Goal: Book appointment/travel/reservation

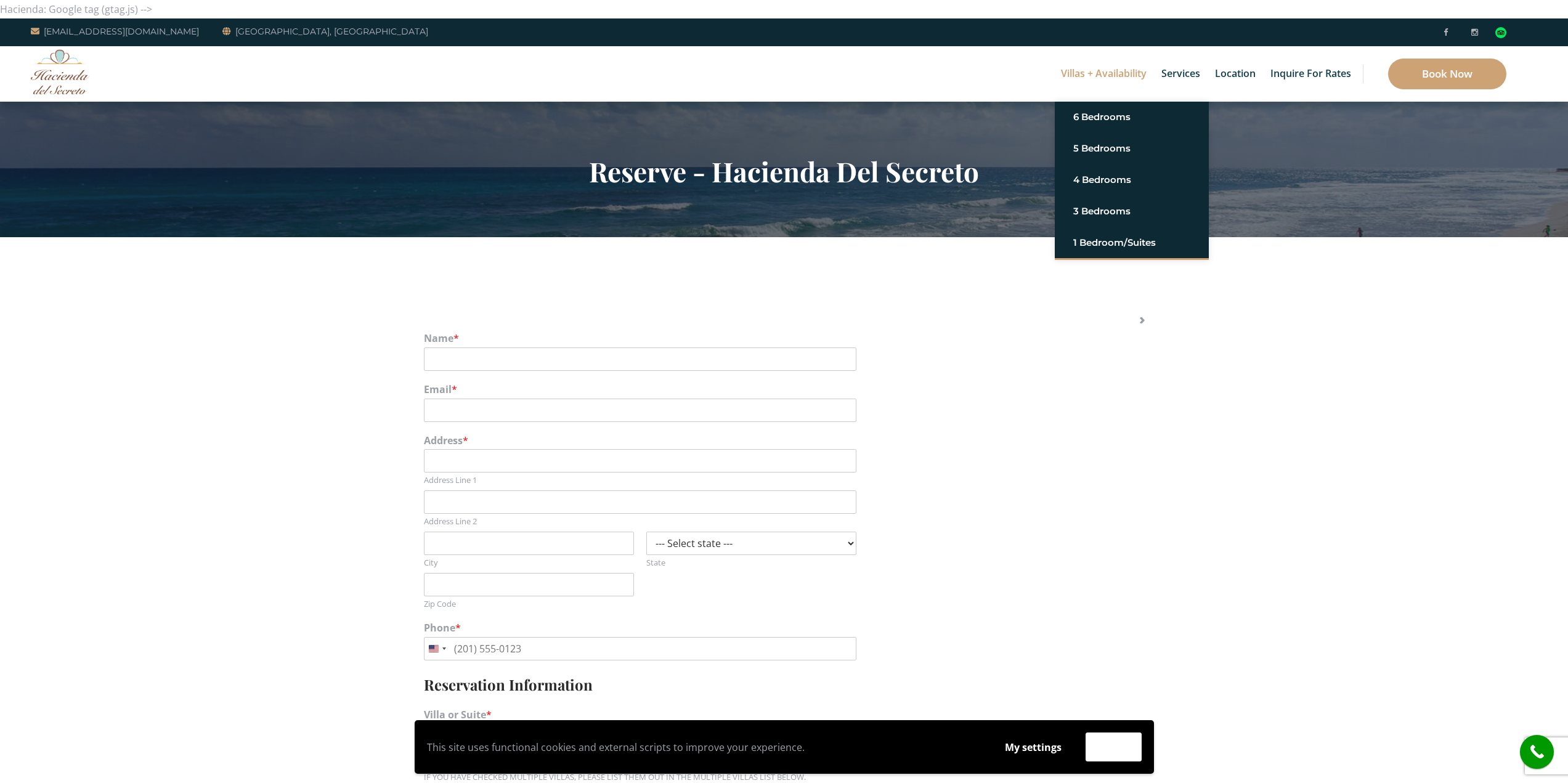
click at [1110, 81] on link "Villas + Availability" at bounding box center [1103, 74] width 98 height 55
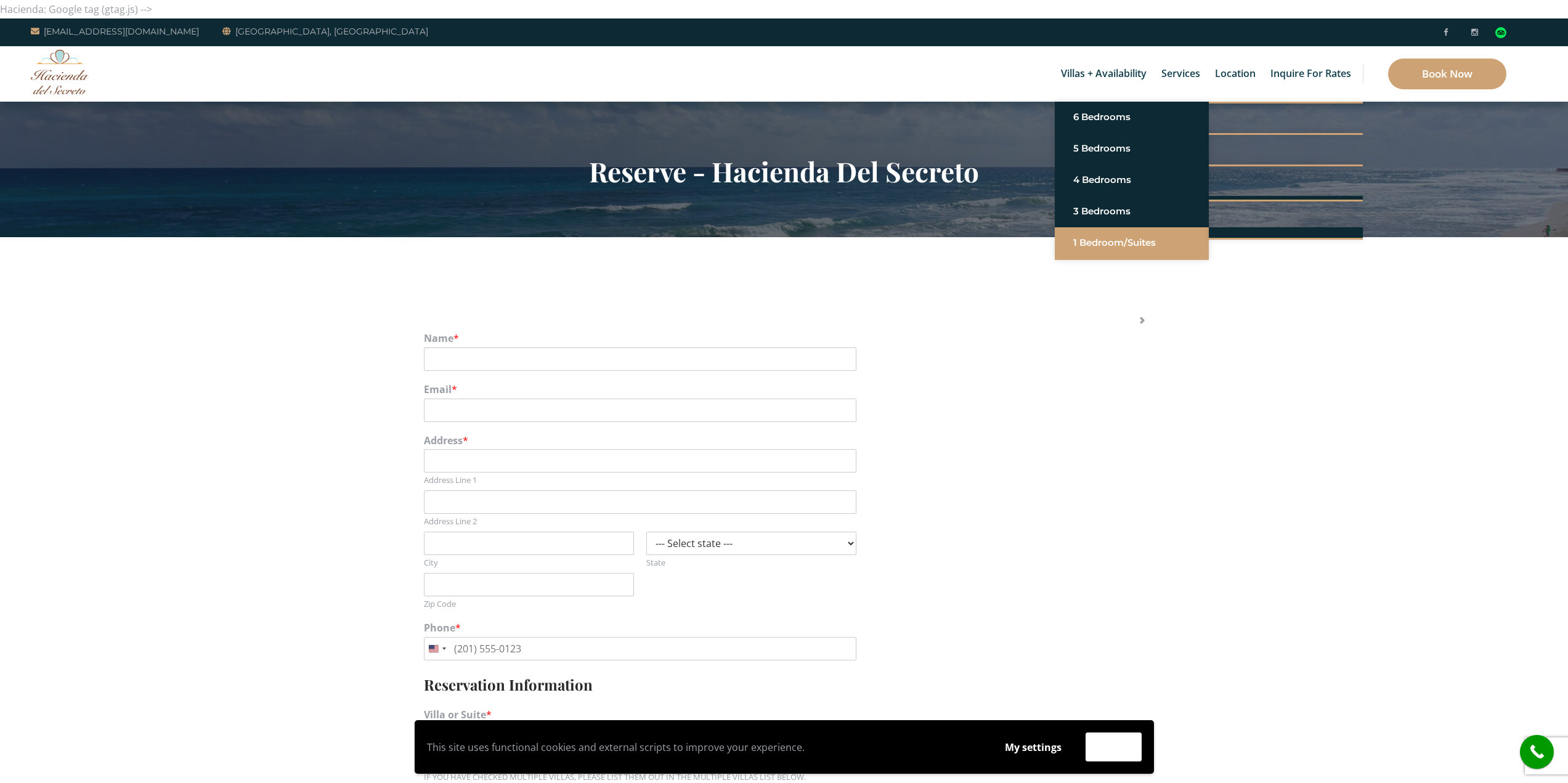
click at [1096, 237] on link "1 Bedroom/Suites" at bounding box center [1132, 243] width 117 height 22
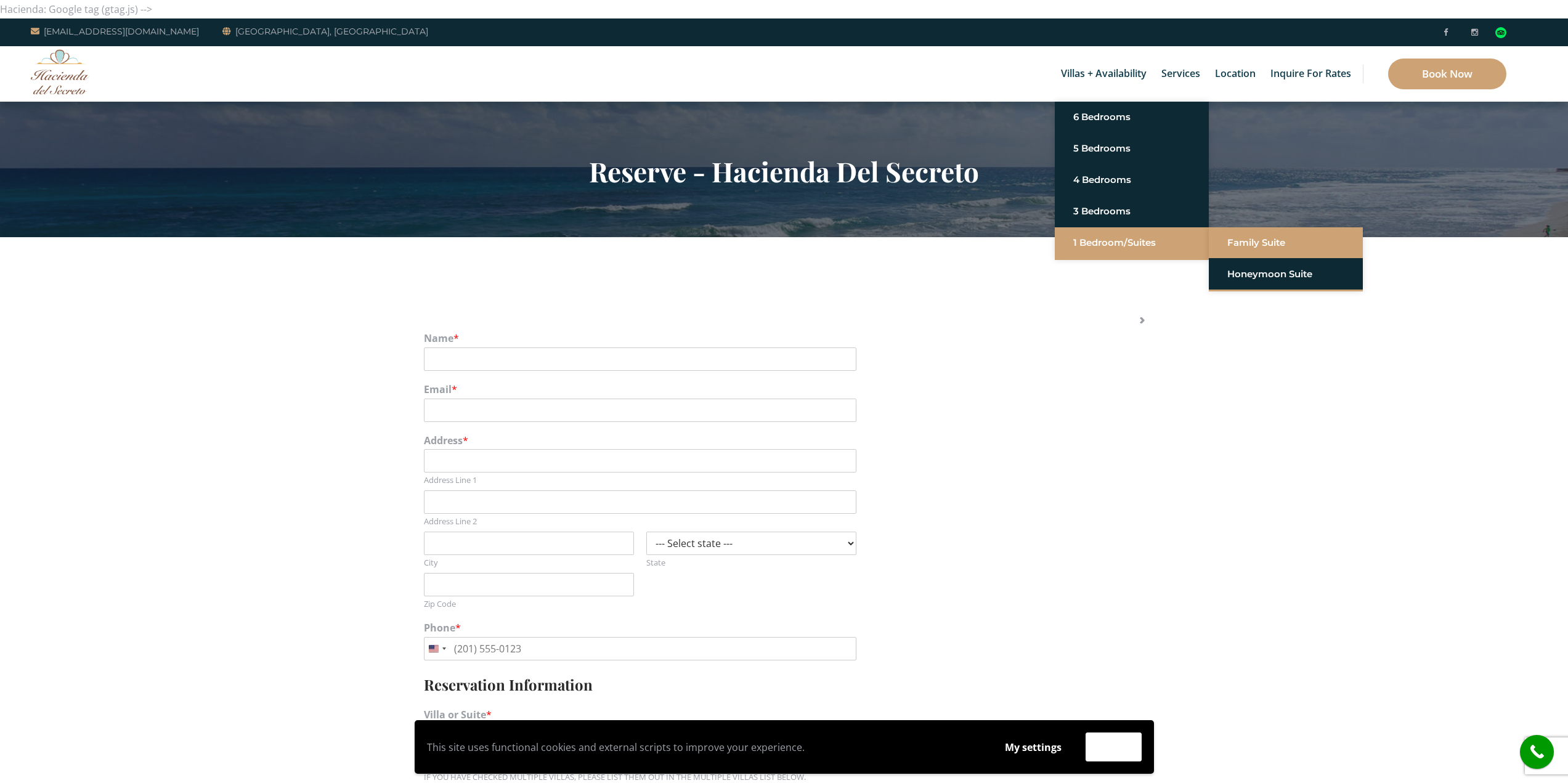
click at [1259, 245] on link "Family Suite" at bounding box center [1286, 243] width 117 height 22
click at [1261, 264] on link "Honeymoon Suite" at bounding box center [1286, 274] width 117 height 22
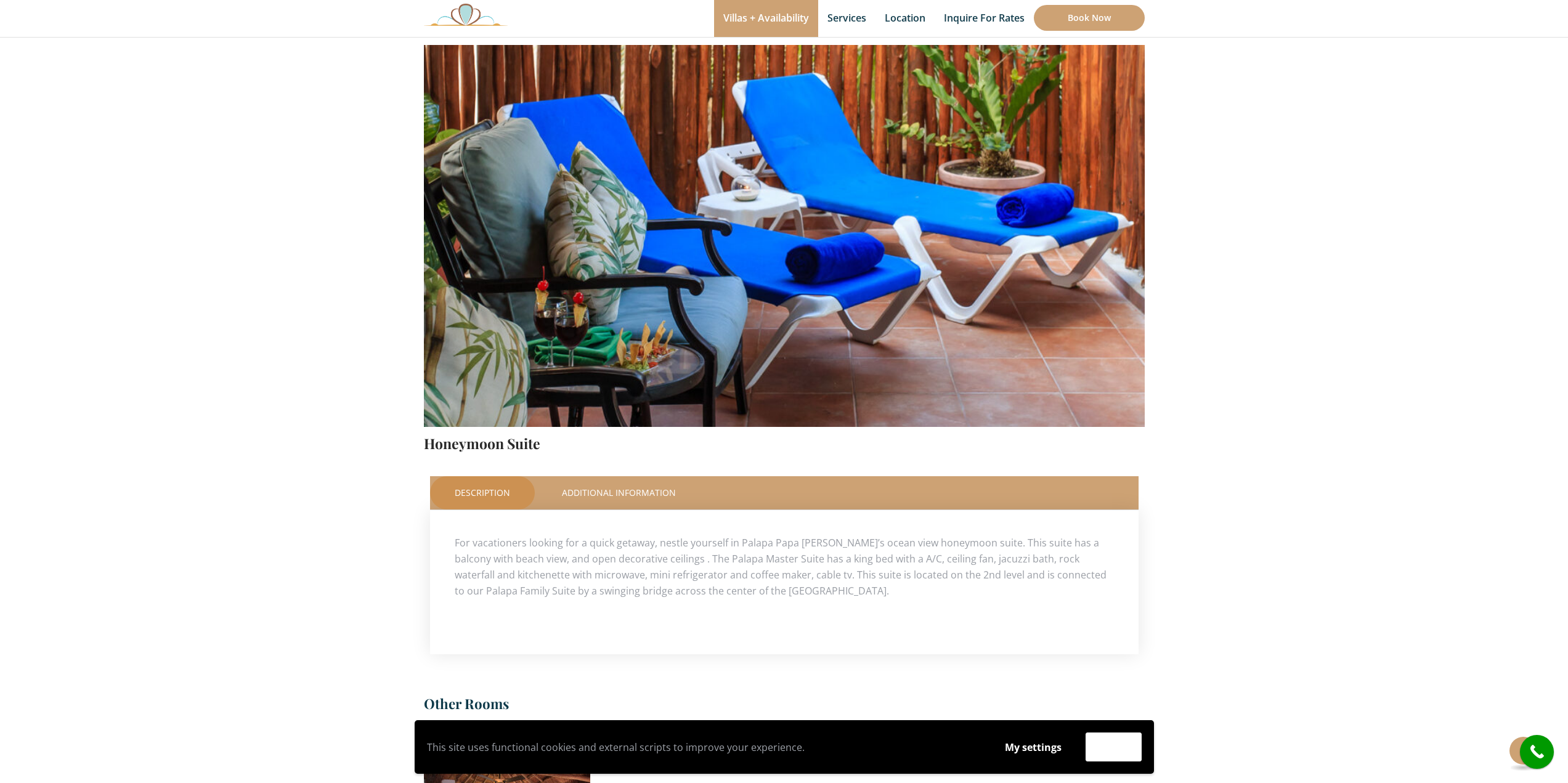
click at [1129, 213] on img at bounding box center [784, 189] width 721 height 480
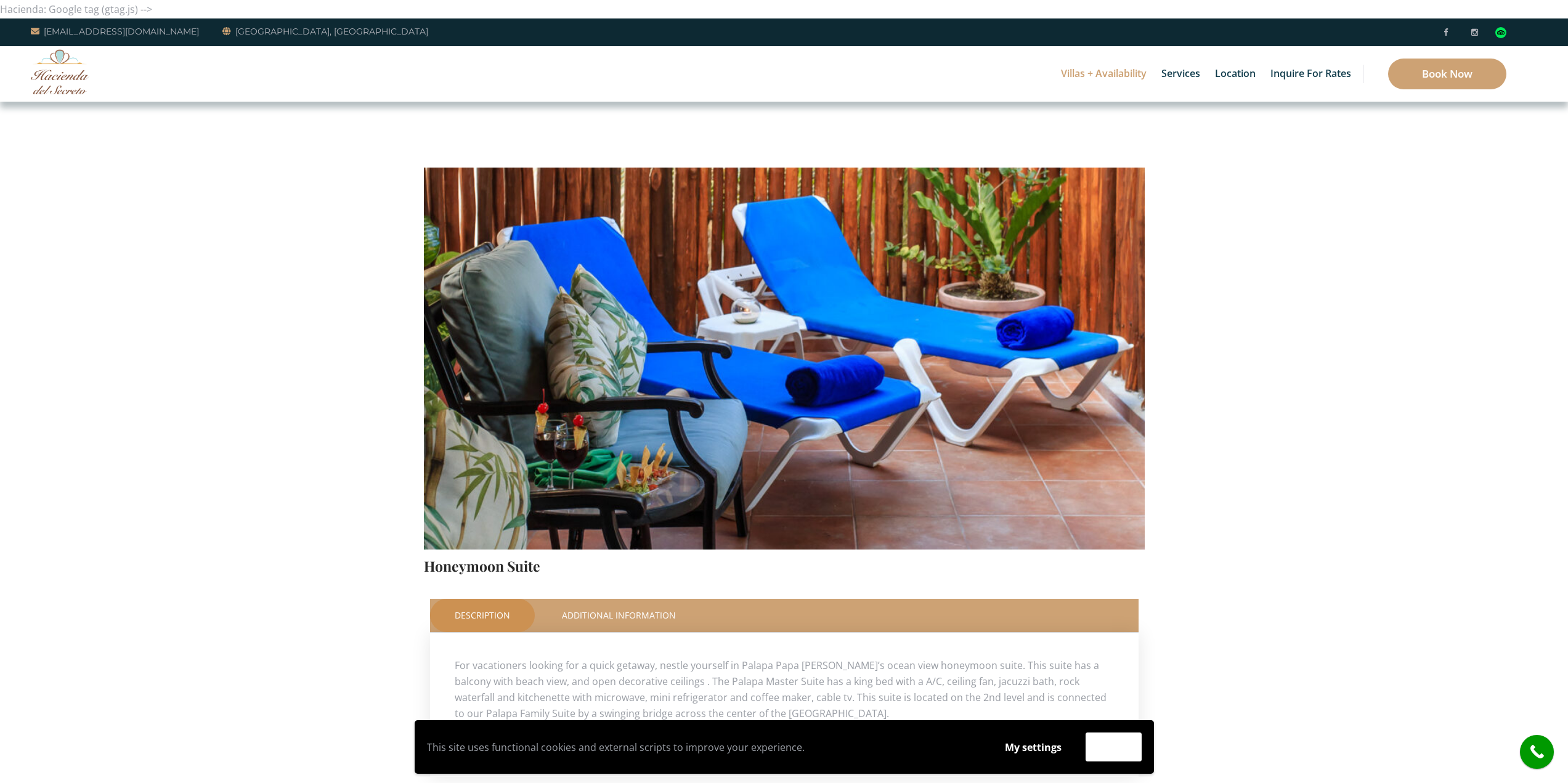
click at [578, 346] on img at bounding box center [784, 312] width 721 height 480
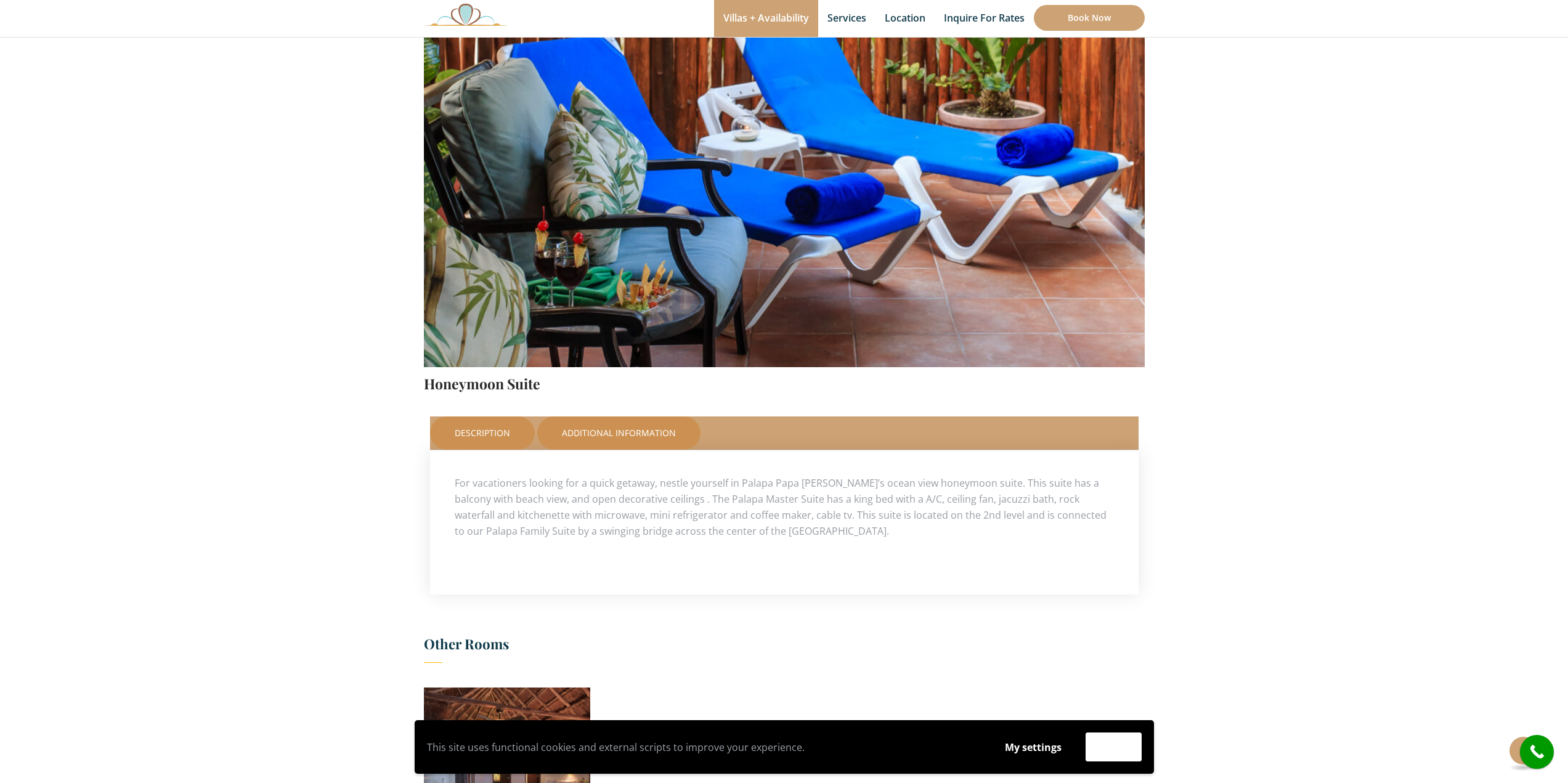
click at [624, 427] on link "Additional Information" at bounding box center [619, 433] width 163 height 33
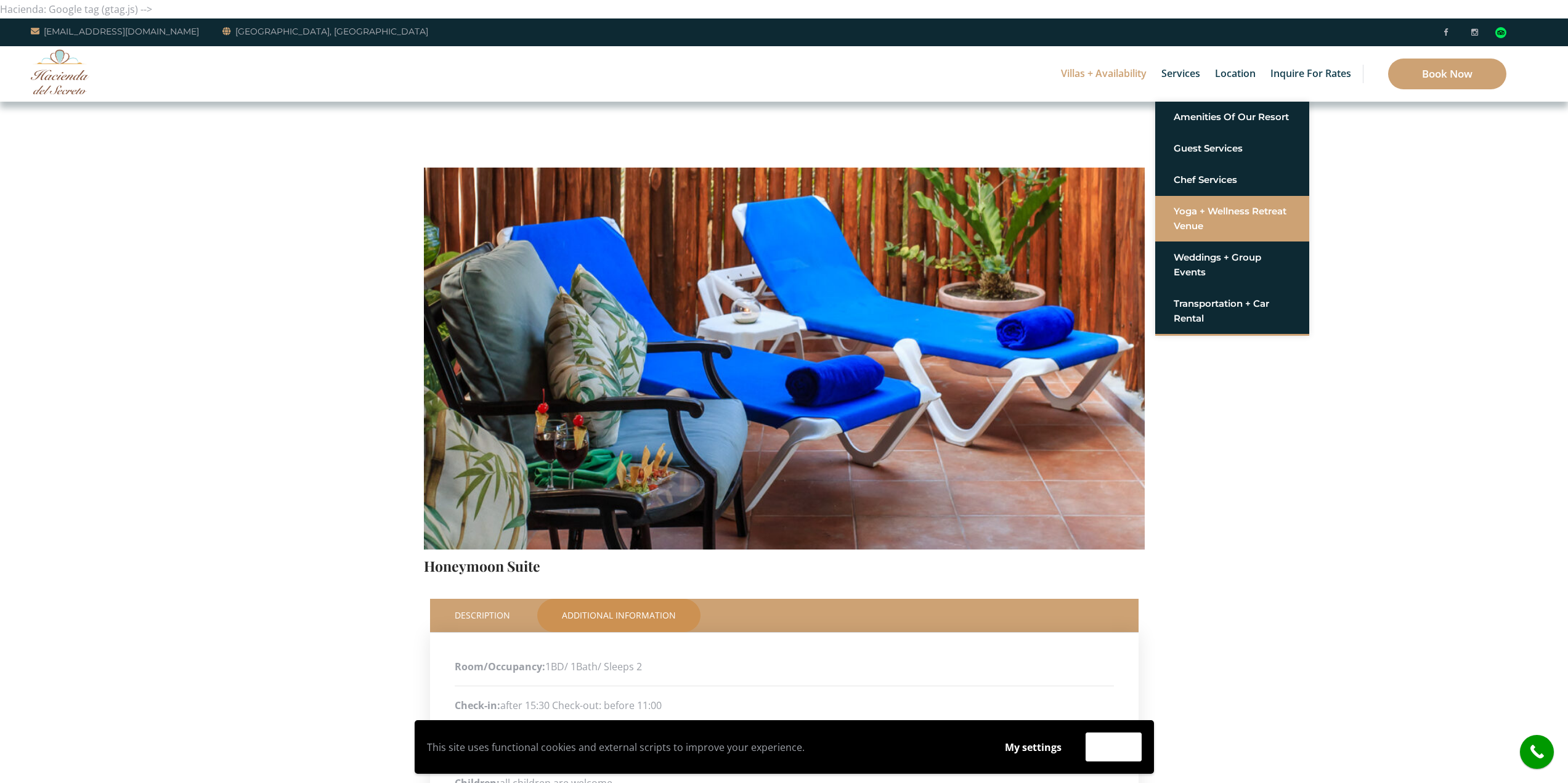
click at [1182, 207] on link "Yoga + Wellness Retreat Venue" at bounding box center [1232, 218] width 117 height 37
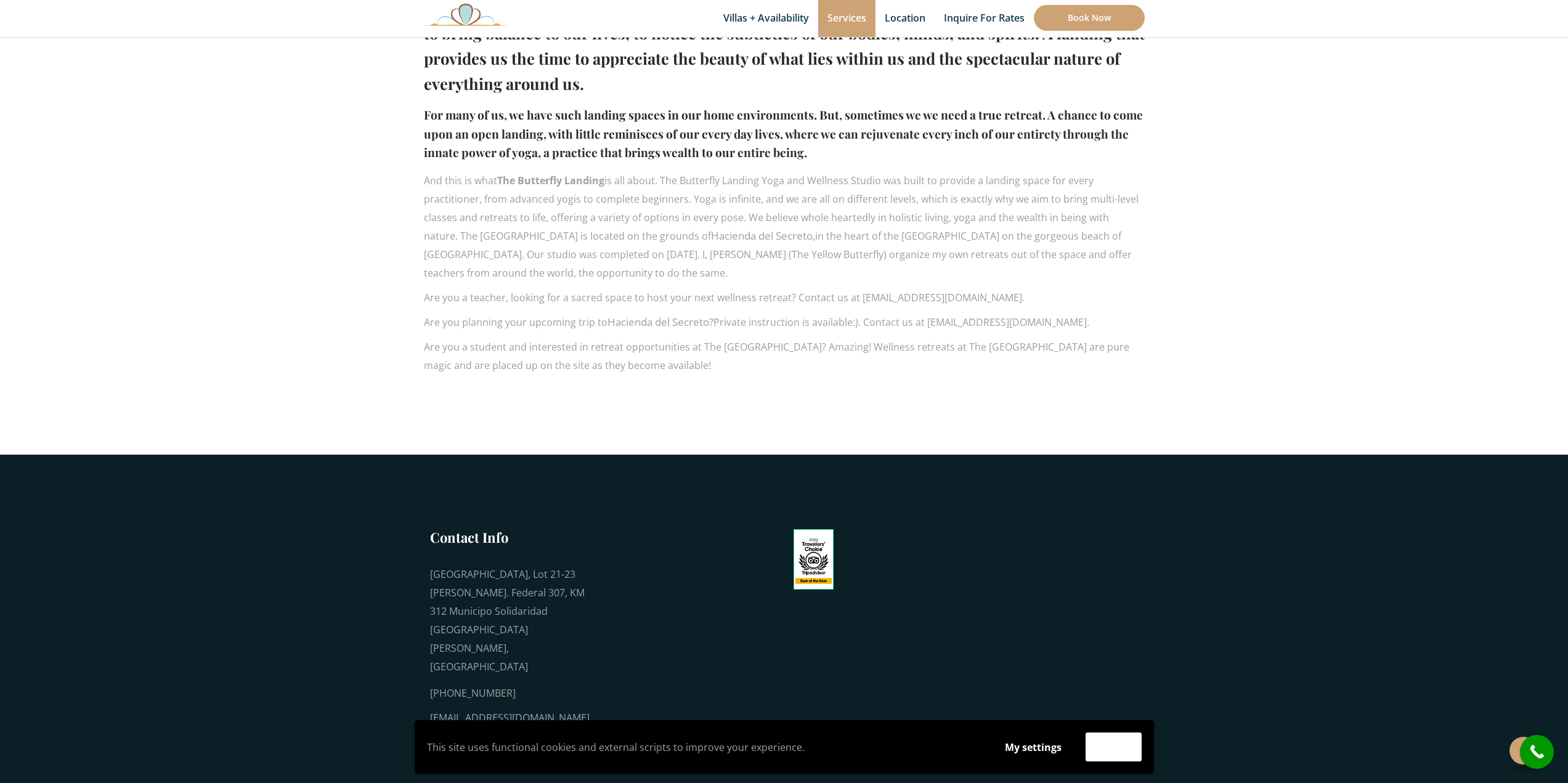
scroll to position [820, 0]
